Goal: Transaction & Acquisition: Purchase product/service

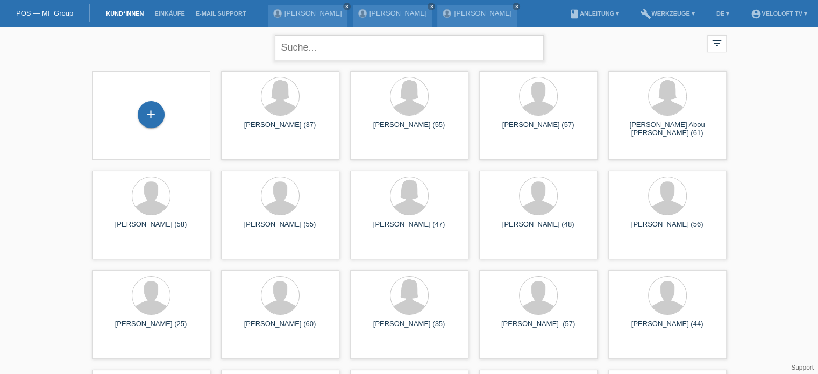
click at [305, 53] on input "text" at bounding box center [409, 47] width 269 height 25
type input "[PERSON_NAME] R"
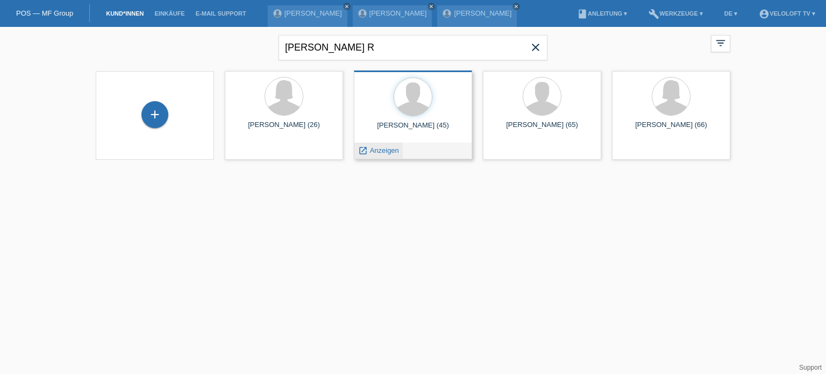
click at [382, 150] on span "Anzeigen" at bounding box center [384, 150] width 29 height 8
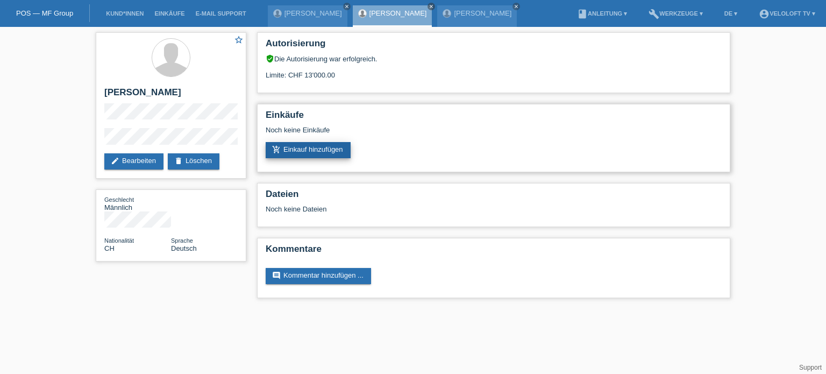
click at [317, 148] on link "add_shopping_cart Einkauf hinzufügen" at bounding box center [308, 150] width 85 height 16
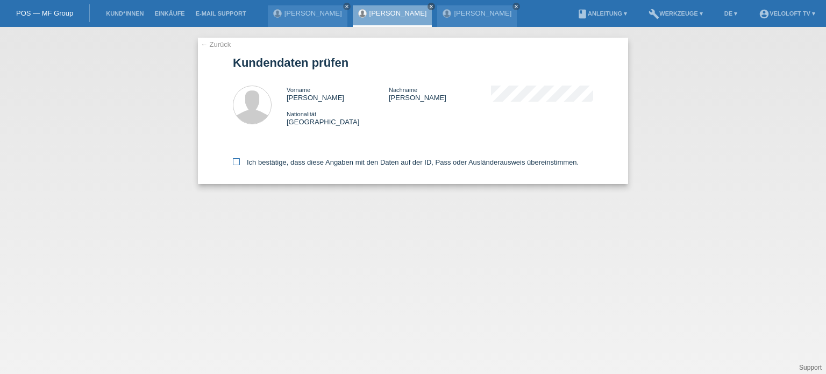
click at [238, 163] on icon at bounding box center [236, 161] width 7 height 7
click at [238, 163] on input "Ich bestätige, dass diese Angaben mit den Daten auf der ID, Pass oder Ausländer…" at bounding box center [236, 161] width 7 height 7
checkbox input "true"
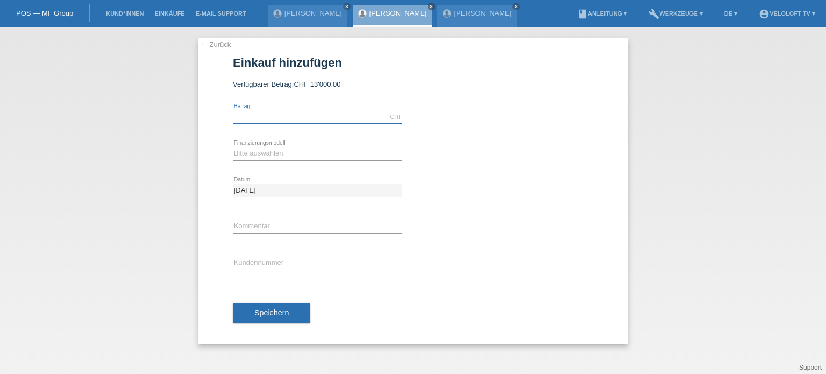
click at [270, 121] on input "text" at bounding box center [317, 116] width 169 height 13
type input "2990.00"
click at [248, 152] on select "Bitte auswählen Fixe Raten Kauf auf Rechnung mit Teilzahlungsoption" at bounding box center [317, 153] width 169 height 13
select select "77"
click at [233, 147] on select "Bitte auswählen Fixe Raten Kauf auf Rechnung mit Teilzahlungsoption" at bounding box center [317, 153] width 169 height 13
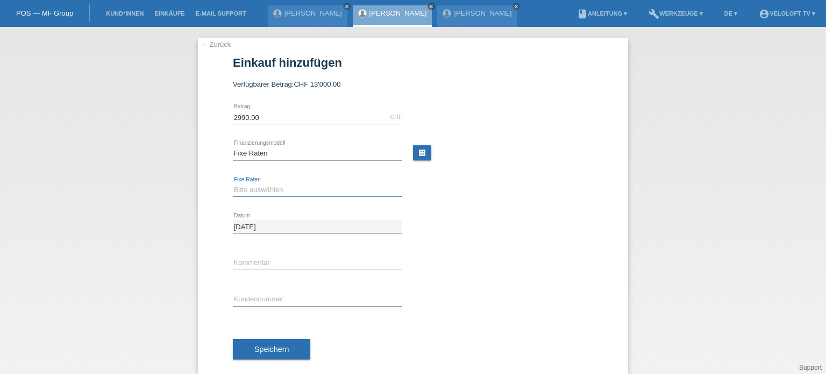
click at [242, 188] on select "Bitte auswählen 4 Raten 5 Raten 6 Raten 7 Raten 8 Raten 9 Raten 10 Raten 11 Rat…" at bounding box center [317, 189] width 169 height 13
select select "202"
click at [233, 183] on select "Bitte auswählen 4 Raten 5 Raten 6 Raten 7 Raten 8 Raten 9 Raten 10 Raten 11 Rat…" at bounding box center [317, 189] width 169 height 13
click at [262, 261] on input "text" at bounding box center [317, 262] width 169 height 13
type input "Veloloft.tv"
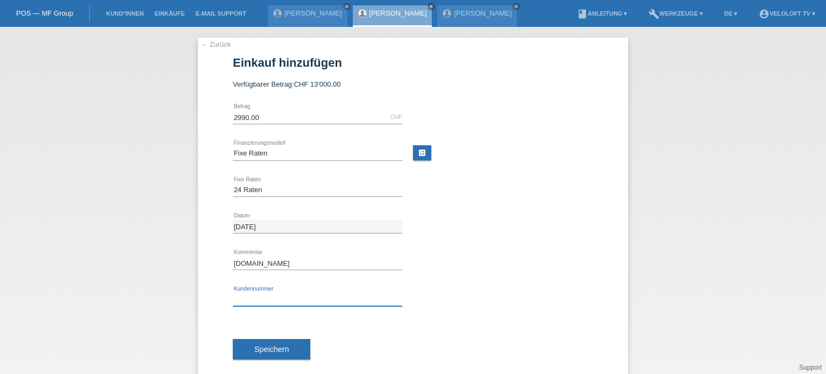
click at [249, 300] on input "text" at bounding box center [317, 298] width 169 height 13
paste input "text"
click at [256, 302] on input "text" at bounding box center [317, 298] width 169 height 13
paste input "C164858"
type input "C164858"
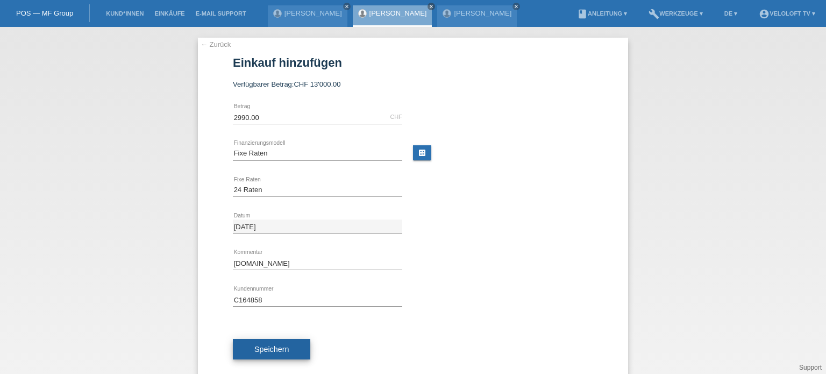
click at [272, 352] on span "Speichern" at bounding box center [271, 349] width 34 height 9
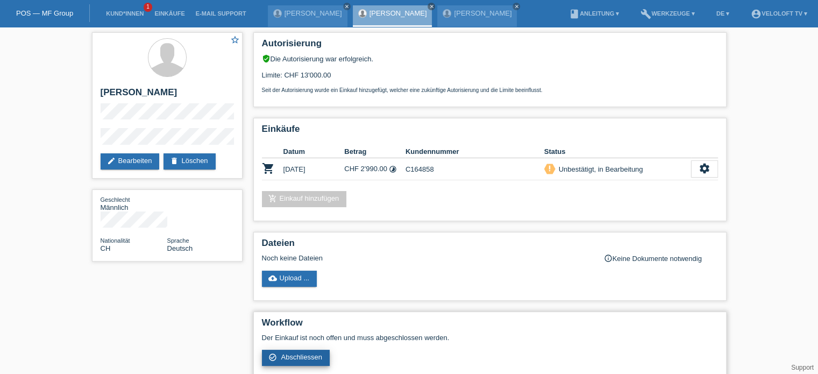
click at [301, 359] on span "Abschliessen" at bounding box center [301, 357] width 41 height 8
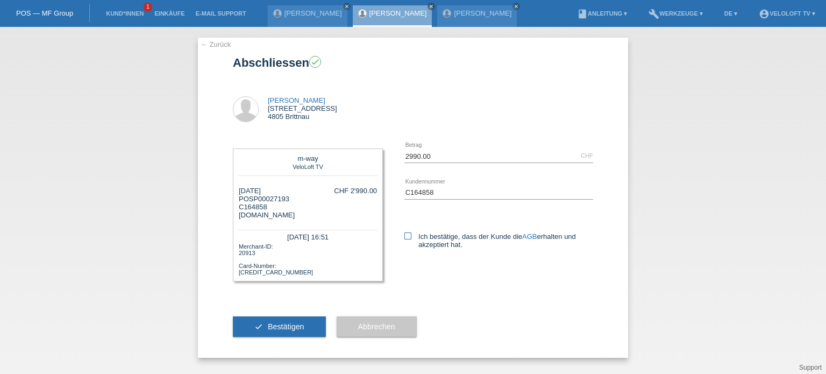
click at [408, 238] on icon at bounding box center [407, 235] width 7 height 7
click at [408, 238] on input "Ich bestätige, dass der Kunde die AGB erhalten und akzeptiert hat." at bounding box center [407, 235] width 7 height 7
checkbox input "true"
click at [281, 328] on span "Bestätigen" at bounding box center [286, 326] width 37 height 9
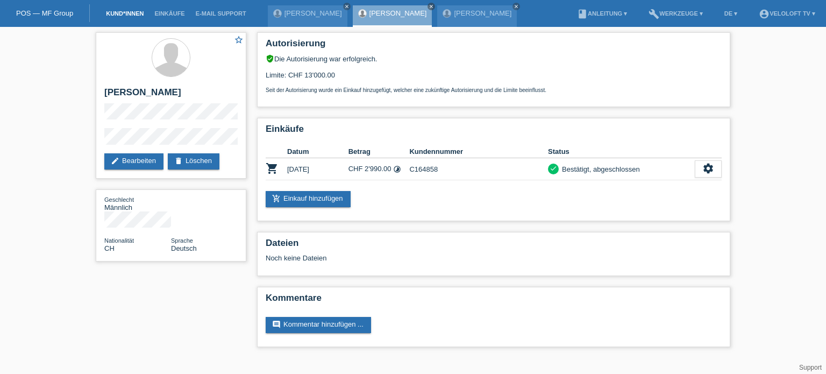
click at [120, 15] on link "Kund*innen" at bounding box center [125, 13] width 48 height 6
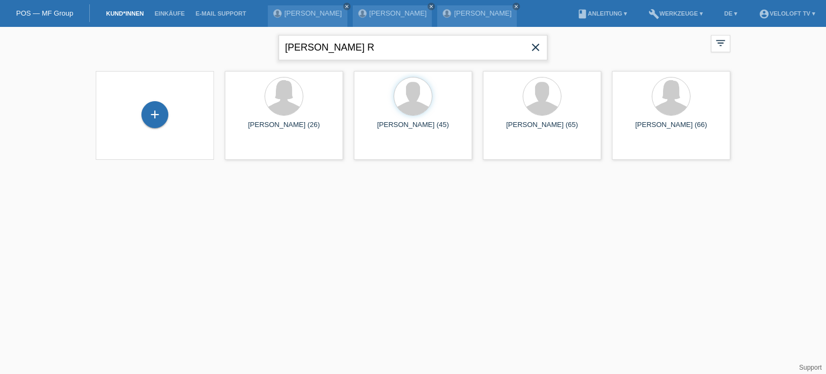
click at [312, 54] on input "[PERSON_NAME] R" at bounding box center [412, 47] width 269 height 25
click at [535, 46] on icon "close" at bounding box center [535, 47] width 13 height 13
